Goal: Task Accomplishment & Management: Complete application form

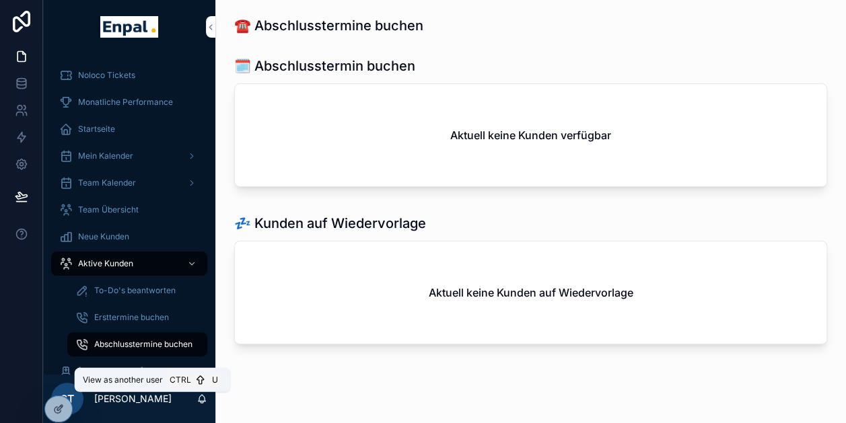
click at [0, 0] on icon at bounding box center [0, 0] width 0 height 0
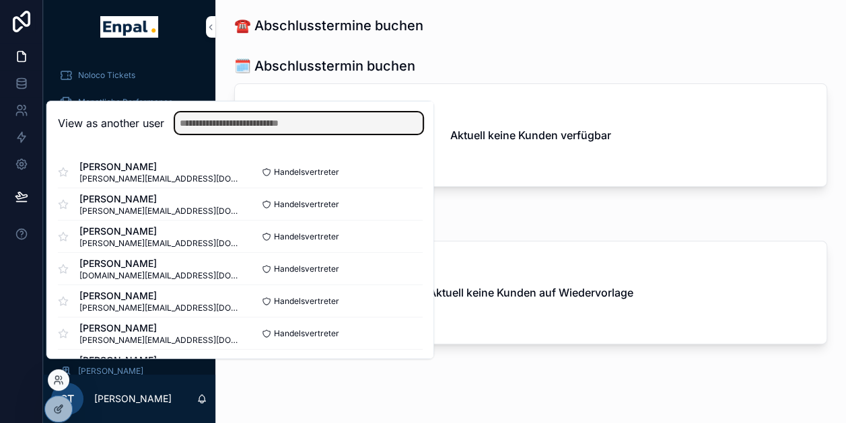
click at [276, 129] on input "text" at bounding box center [299, 123] width 248 height 22
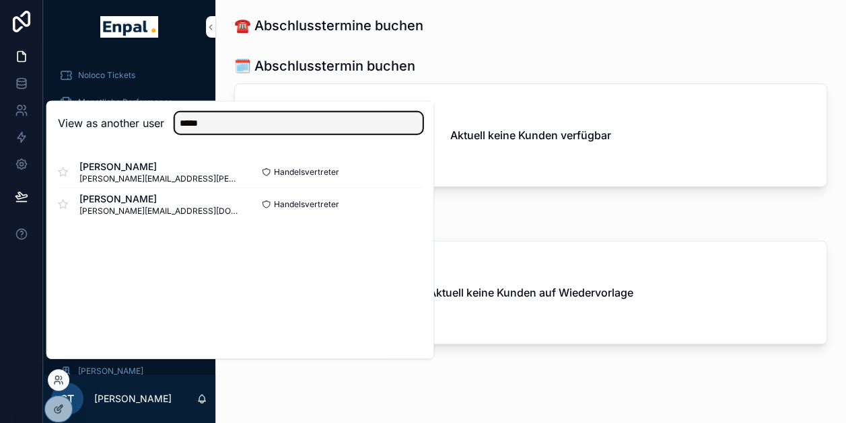
type input "*****"
click at [0, 0] on button "Select" at bounding box center [0, 0] width 0 height 0
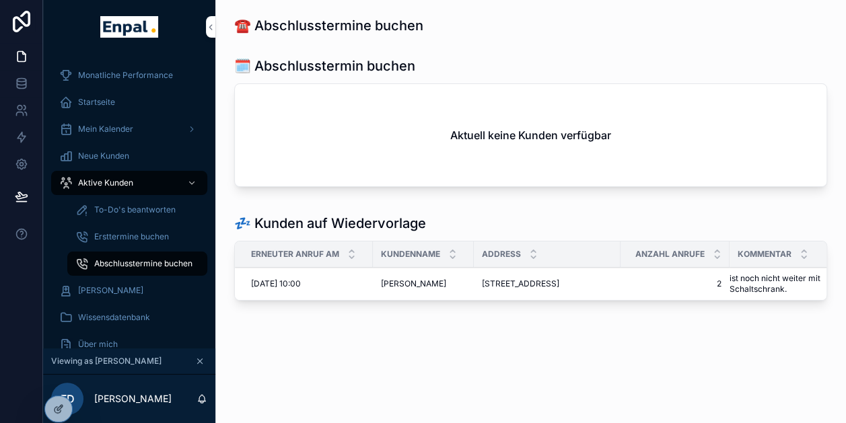
click at [112, 183] on span "Aktive Kunden" at bounding box center [105, 183] width 55 height 11
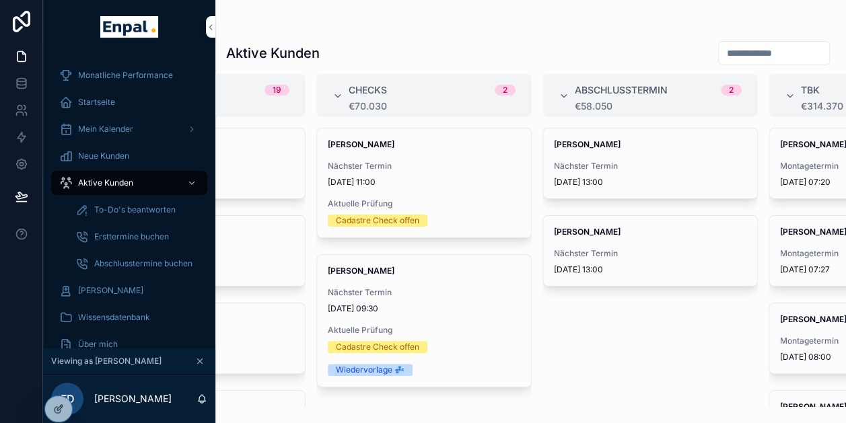
scroll to position [26, 0]
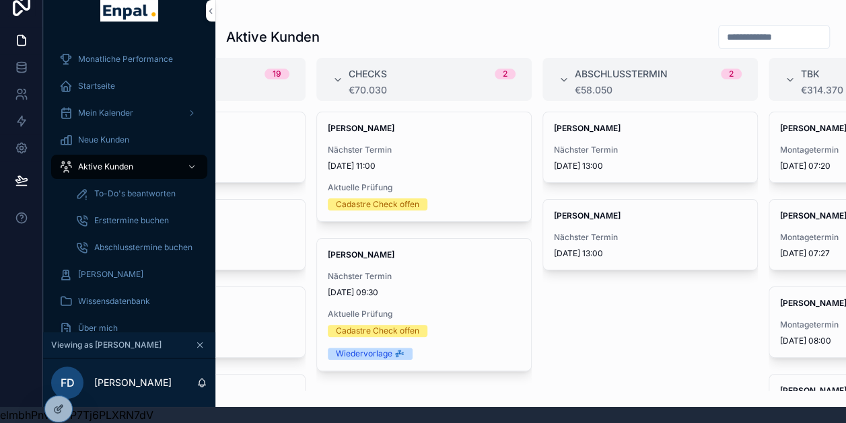
click at [623, 123] on span "Rolf Jentsch" at bounding box center [650, 128] width 192 height 11
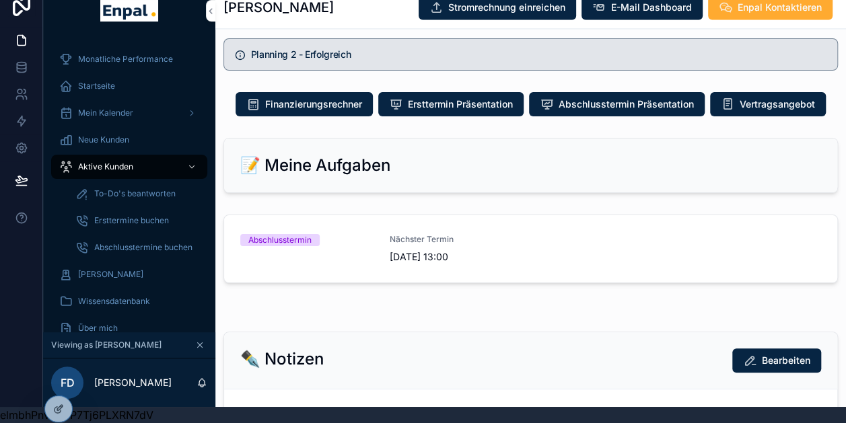
scroll to position [963, 0]
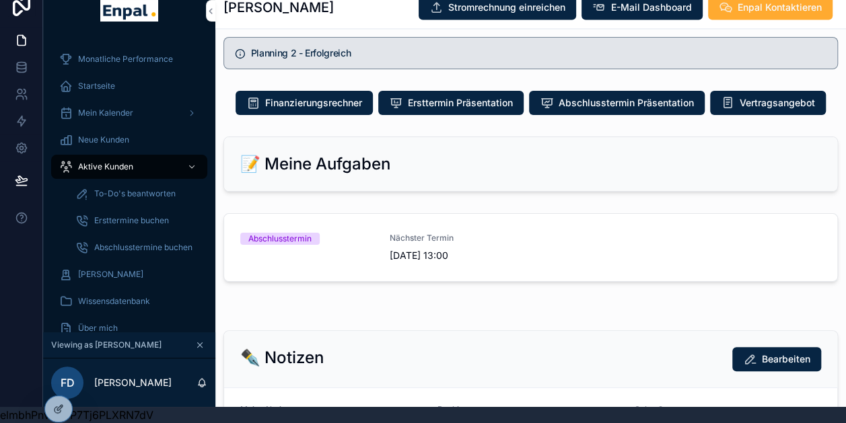
click at [456, 249] on span "6.10.2025 13:00" at bounding box center [456, 255] width 133 height 13
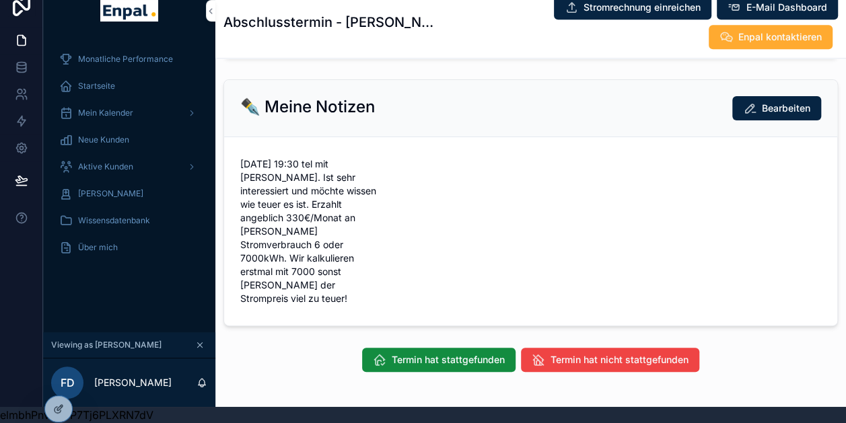
scroll to position [590, 0]
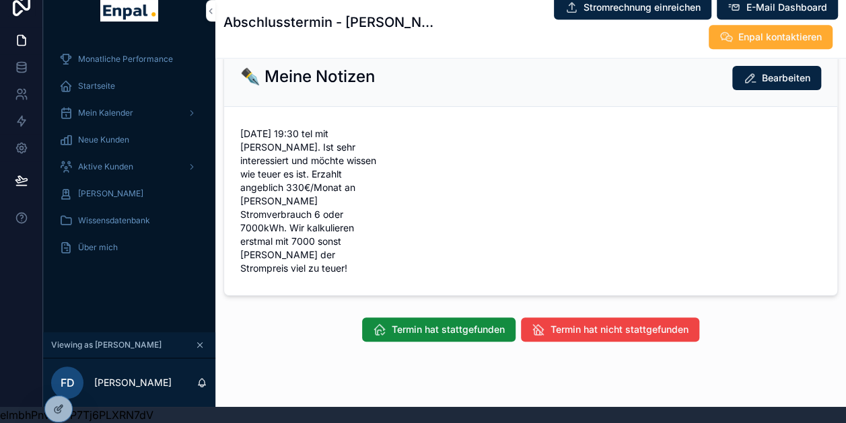
click at [423, 323] on span "Termin hat stattgefunden" at bounding box center [448, 329] width 113 height 13
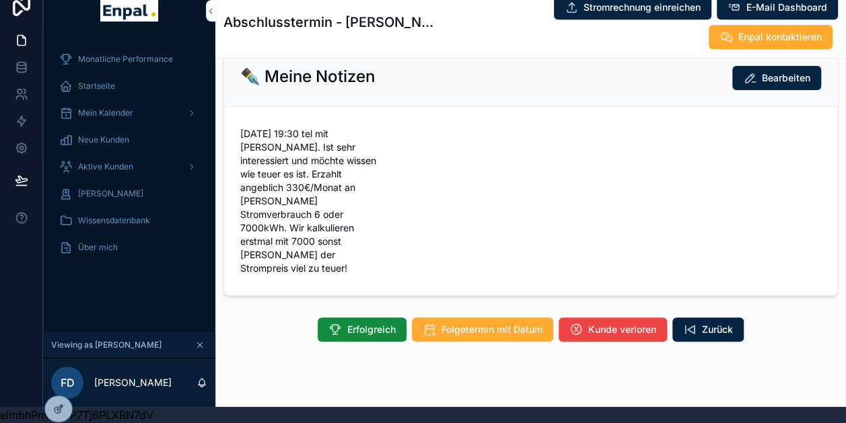
click at [357, 323] on span "Erfolgreich" at bounding box center [371, 329] width 48 height 13
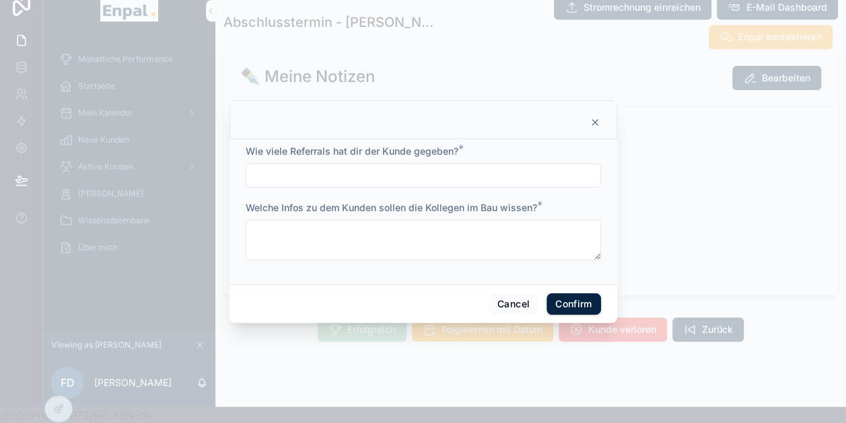
click at [363, 180] on input "text" at bounding box center [423, 175] width 354 height 19
click at [516, 176] on input "text" at bounding box center [423, 175] width 354 height 19
type input "***"
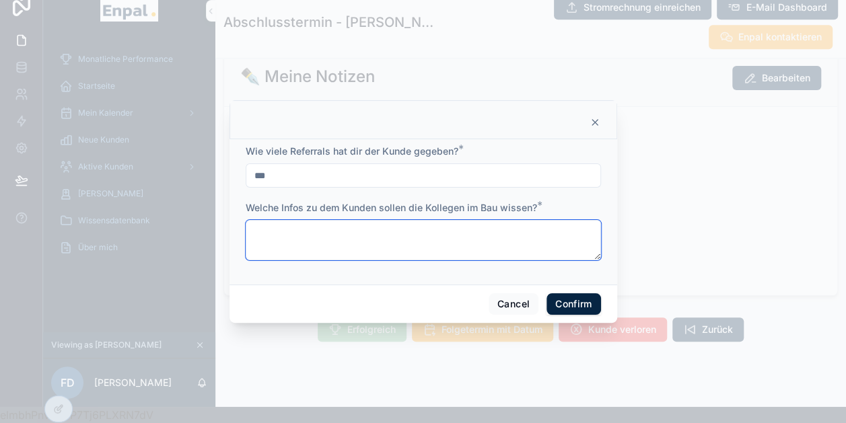
click at [318, 244] on textarea at bounding box center [423, 240] width 355 height 40
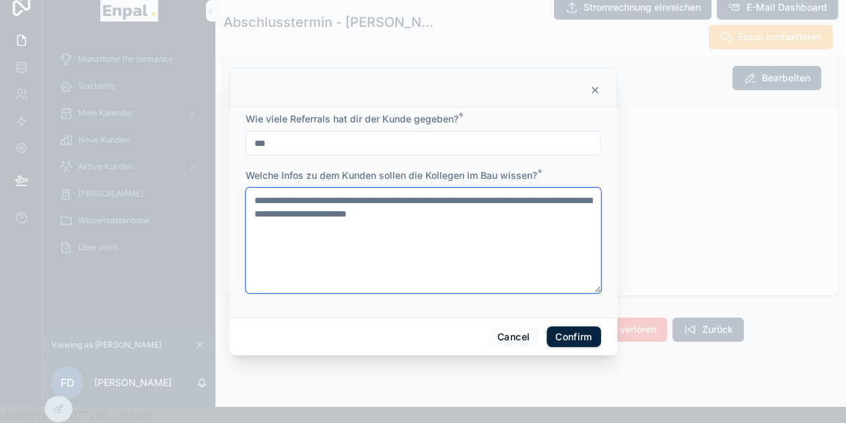
type textarea "**********"
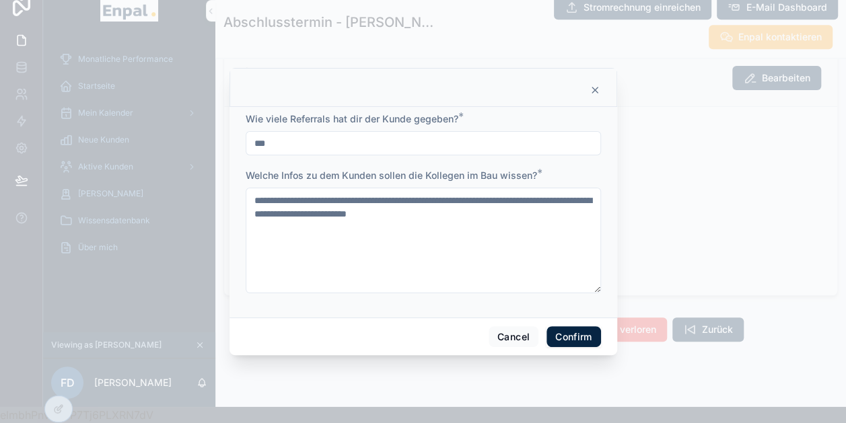
click at [580, 341] on button "Confirm" at bounding box center [574, 337] width 54 height 22
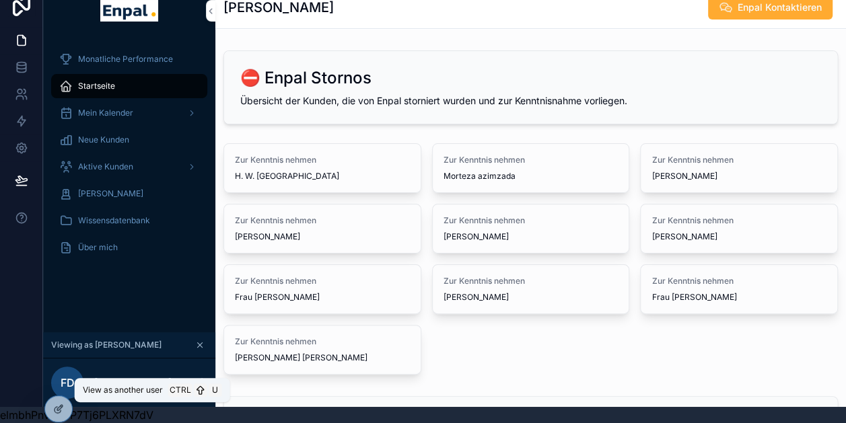
click at [0, 0] on icon at bounding box center [0, 0] width 0 height 0
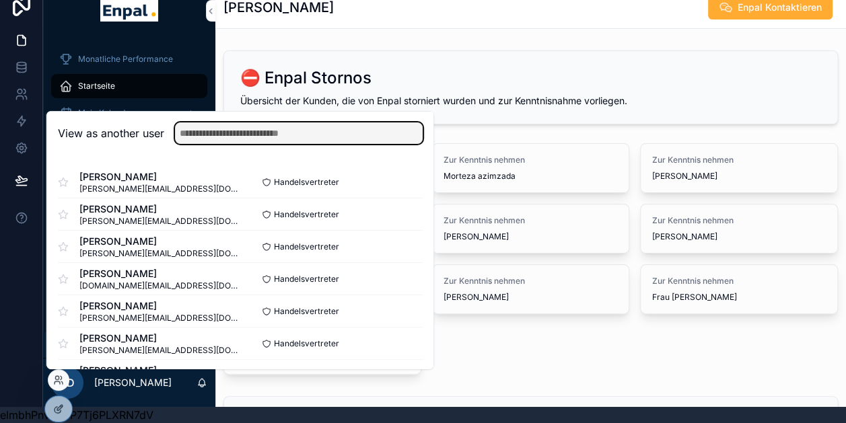
click at [269, 125] on input "text" at bounding box center [299, 133] width 248 height 22
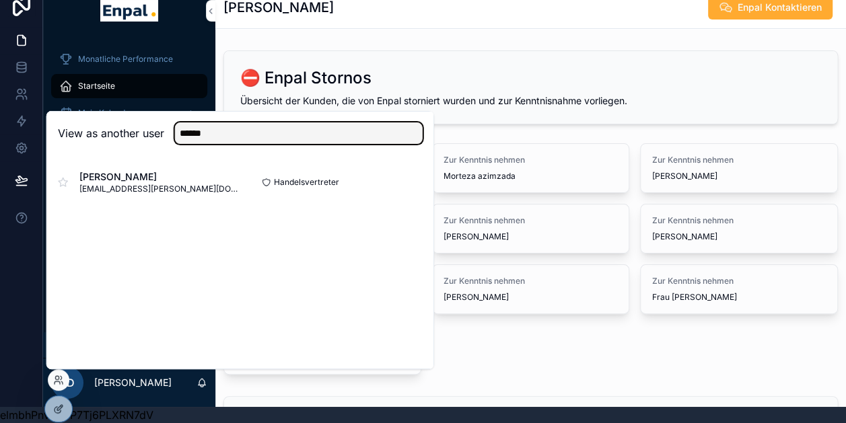
type input "******"
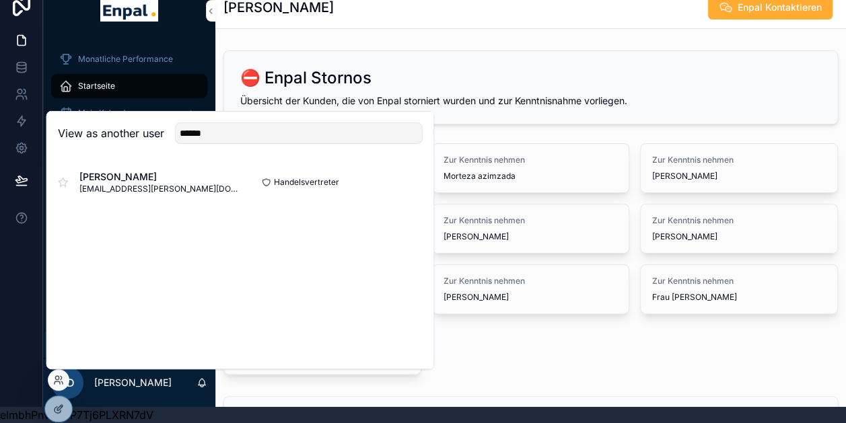
click at [0, 0] on button "Select" at bounding box center [0, 0] width 0 height 0
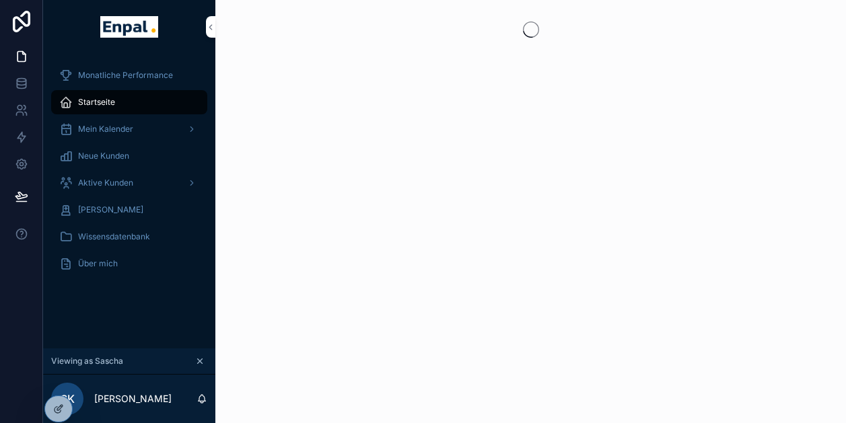
scroll to position [26, 0]
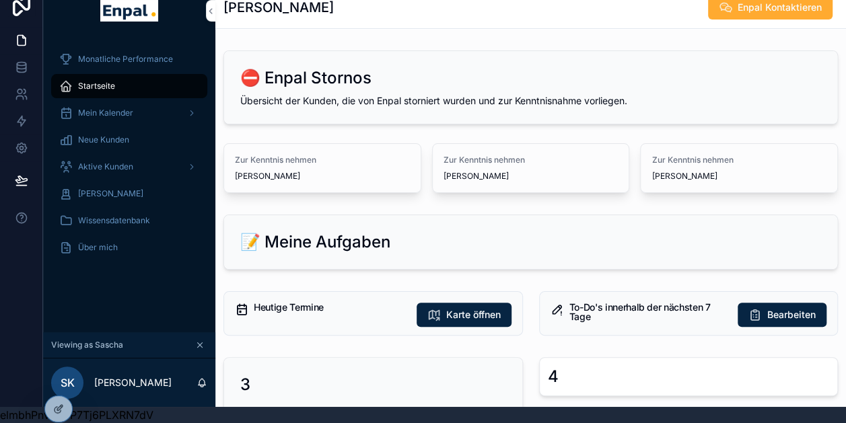
click at [101, 162] on span "Aktive Kunden" at bounding box center [105, 167] width 55 height 11
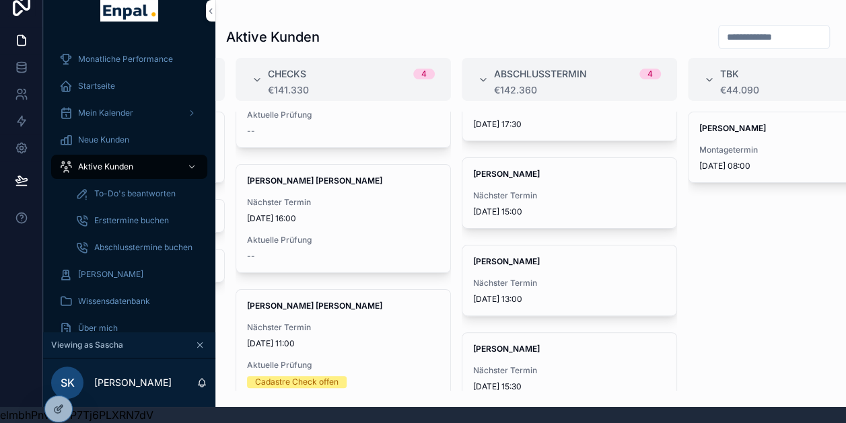
scroll to position [63, 0]
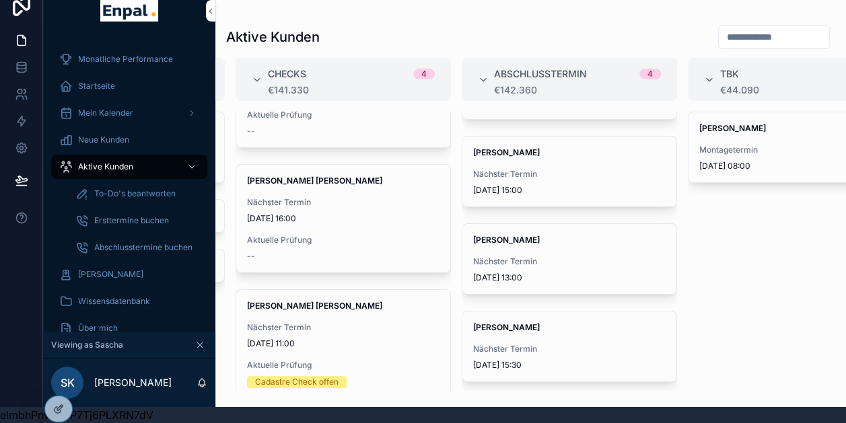
click at [565, 344] on span "Nächster Termin" at bounding box center [569, 349] width 192 height 11
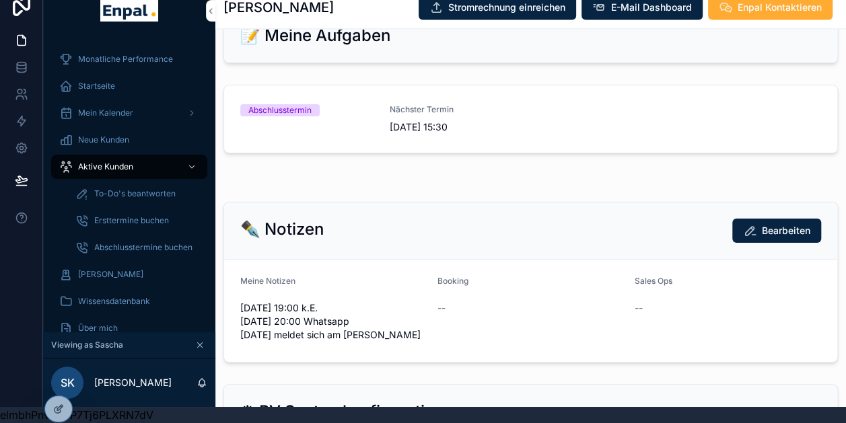
scroll to position [1014, 0]
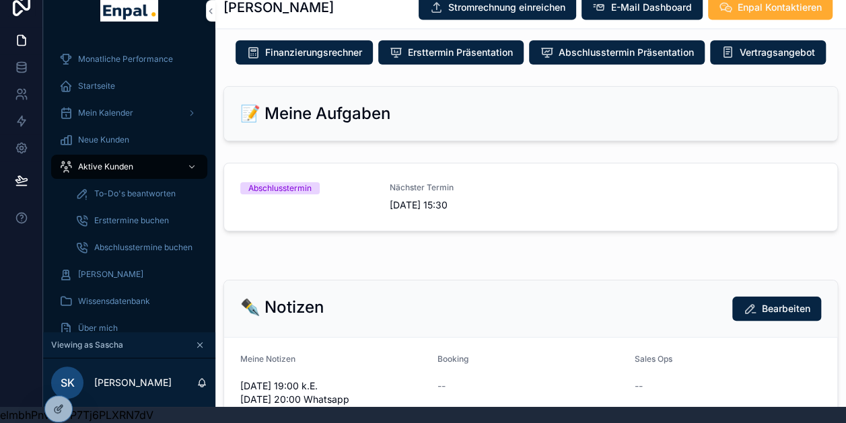
click at [332, 197] on div "Abschlusstermin" at bounding box center [306, 197] width 133 height 30
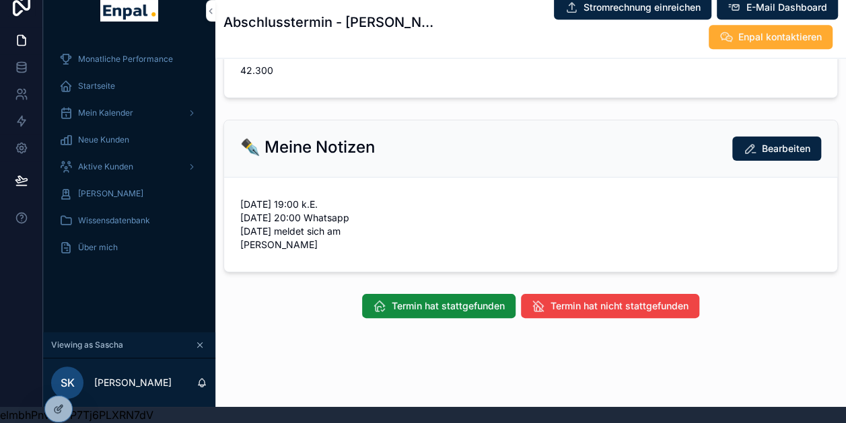
scroll to position [522, 0]
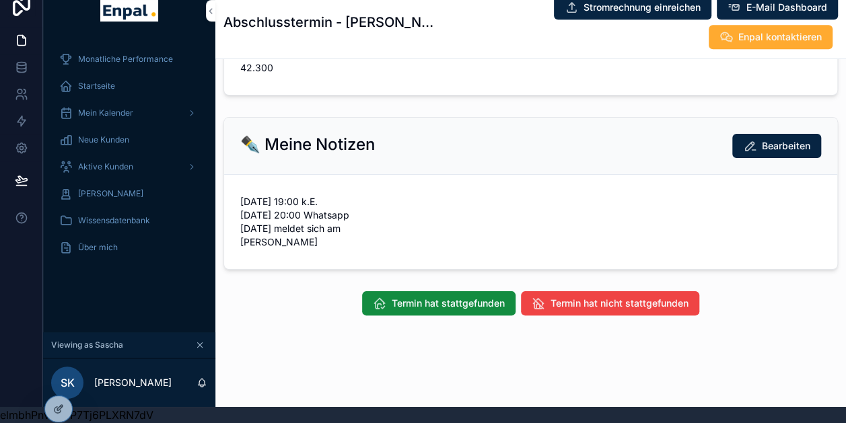
click at [426, 307] on span "Termin hat stattgefunden" at bounding box center [448, 303] width 113 height 13
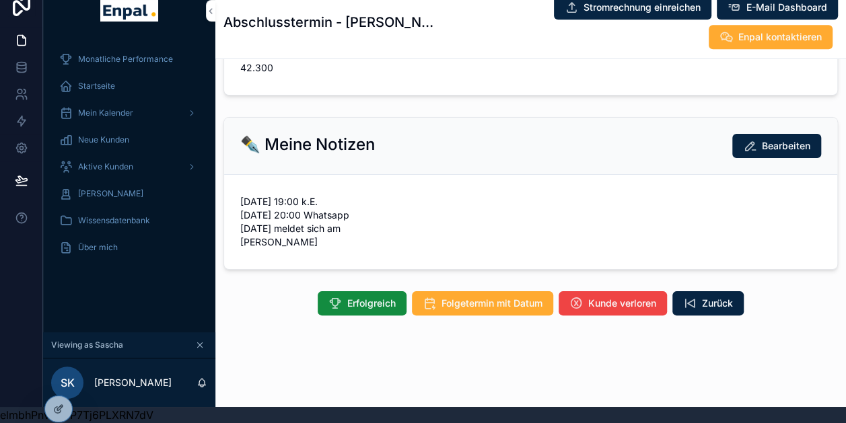
click at [369, 302] on span "Erfolgreich" at bounding box center [371, 303] width 48 height 13
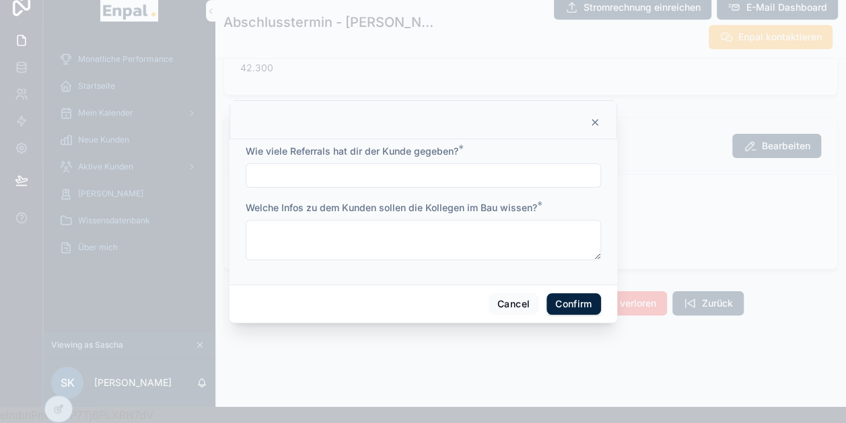
click at [393, 175] on input "text" at bounding box center [423, 175] width 354 height 19
click at [522, 185] on input "text" at bounding box center [423, 175] width 354 height 19
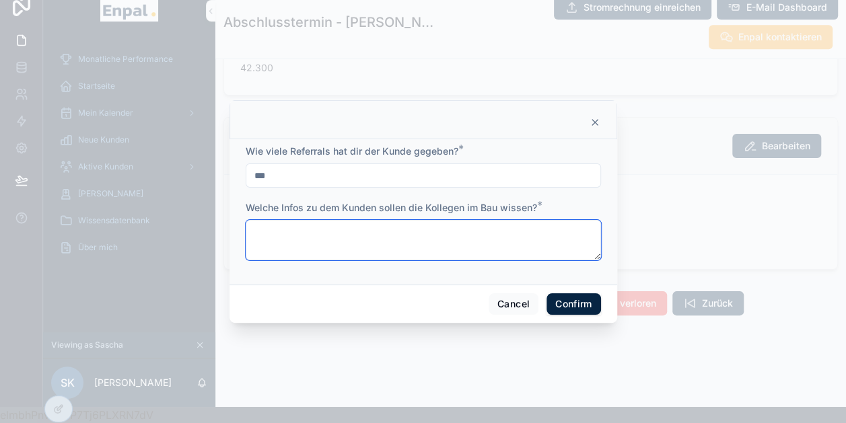
click at [335, 250] on textarea at bounding box center [423, 240] width 355 height 40
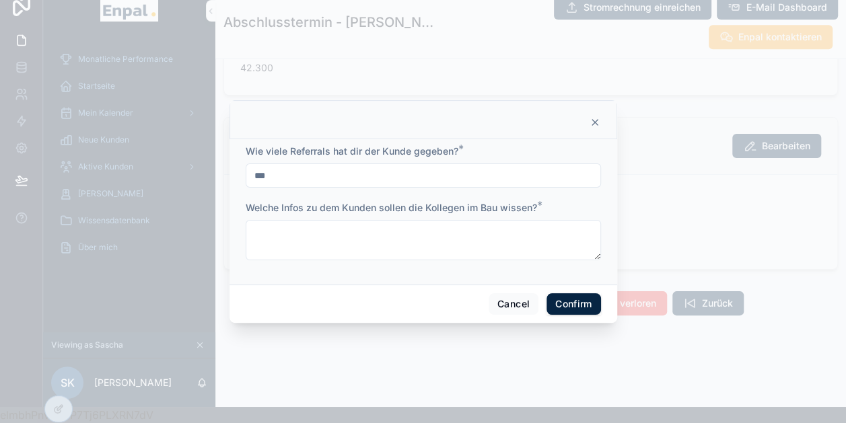
click at [351, 185] on input "***" at bounding box center [423, 175] width 354 height 19
type input "***"
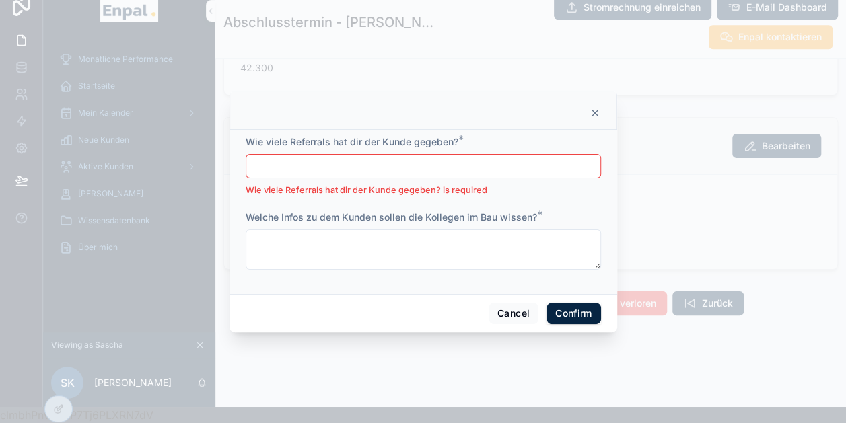
click at [357, 176] on input "text" at bounding box center [423, 166] width 354 height 19
type input "***"
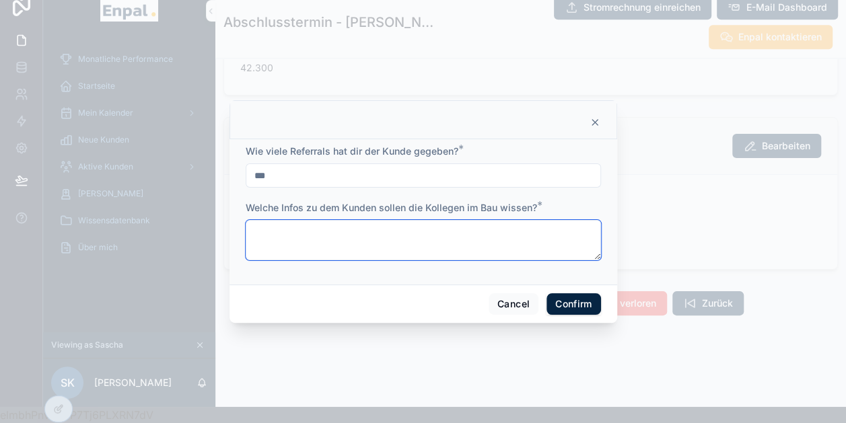
click at [322, 236] on textarea at bounding box center [423, 240] width 355 height 40
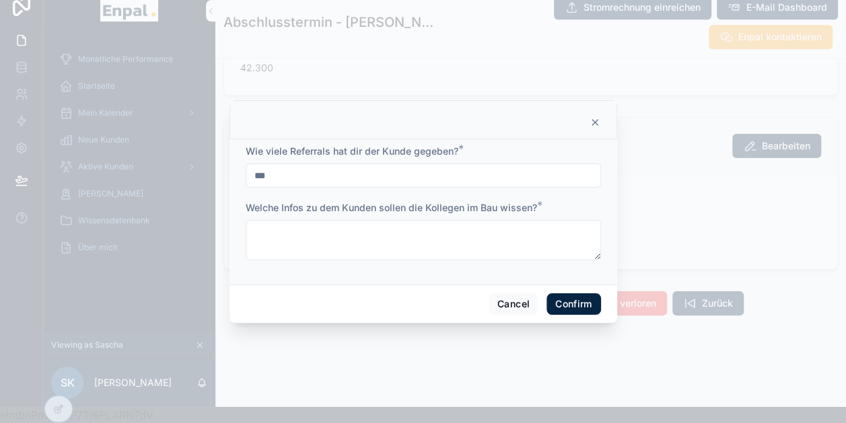
click at [579, 309] on button "Confirm" at bounding box center [574, 304] width 54 height 22
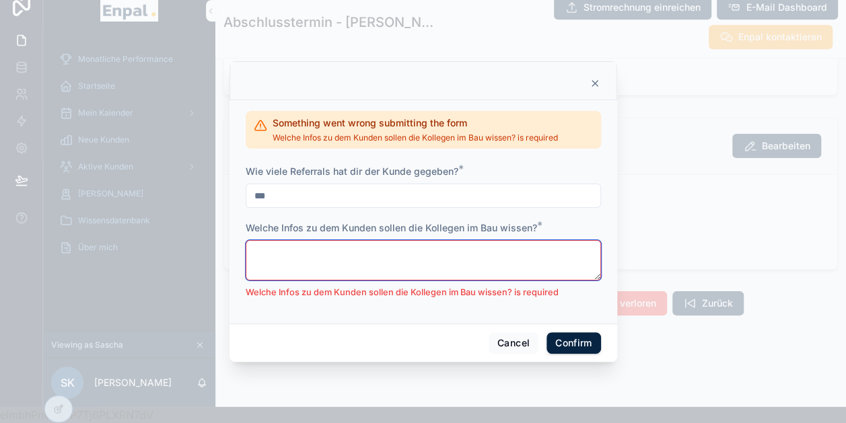
click at [408, 266] on textarea at bounding box center [423, 260] width 355 height 40
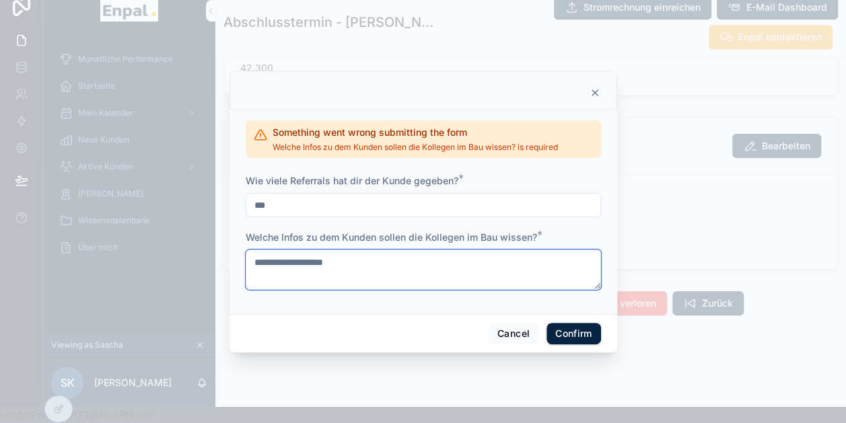
type textarea "**********"
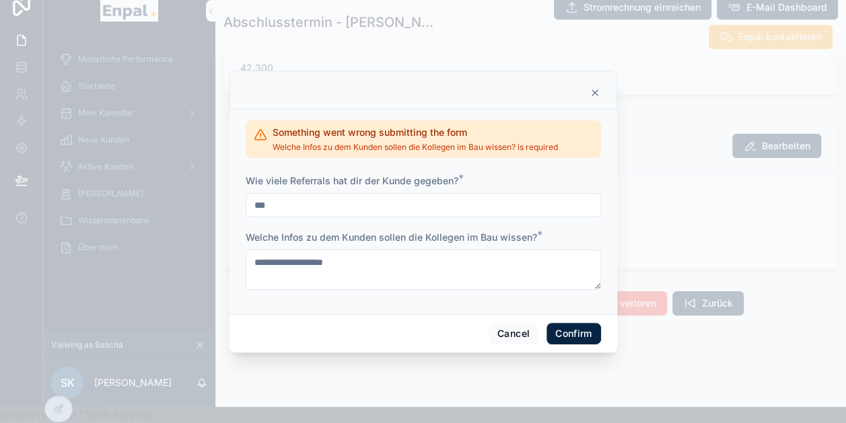
click at [569, 334] on button "Confirm" at bounding box center [574, 334] width 54 height 22
